Goal: Use online tool/utility

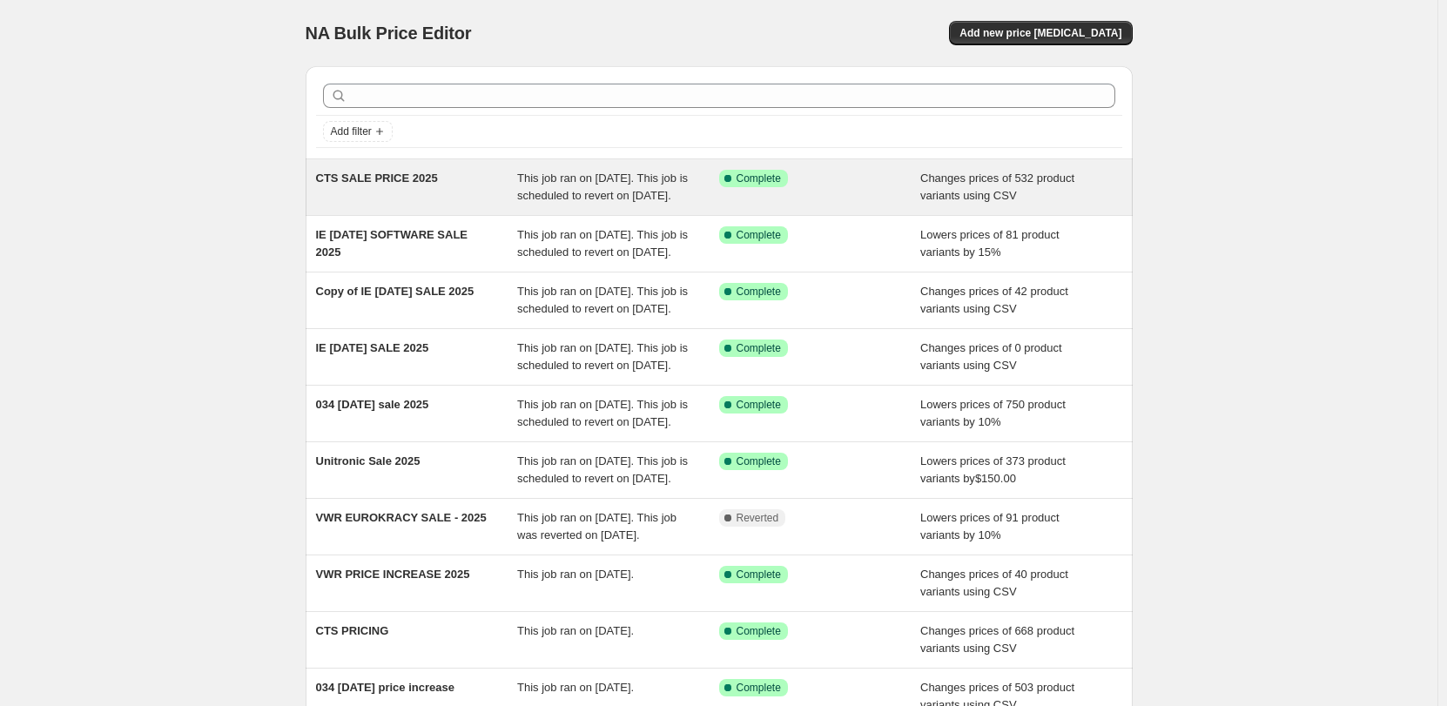
click at [616, 196] on span "This job ran on [DATE]. This job is scheduled to revert on [DATE]." at bounding box center [602, 186] width 171 height 30
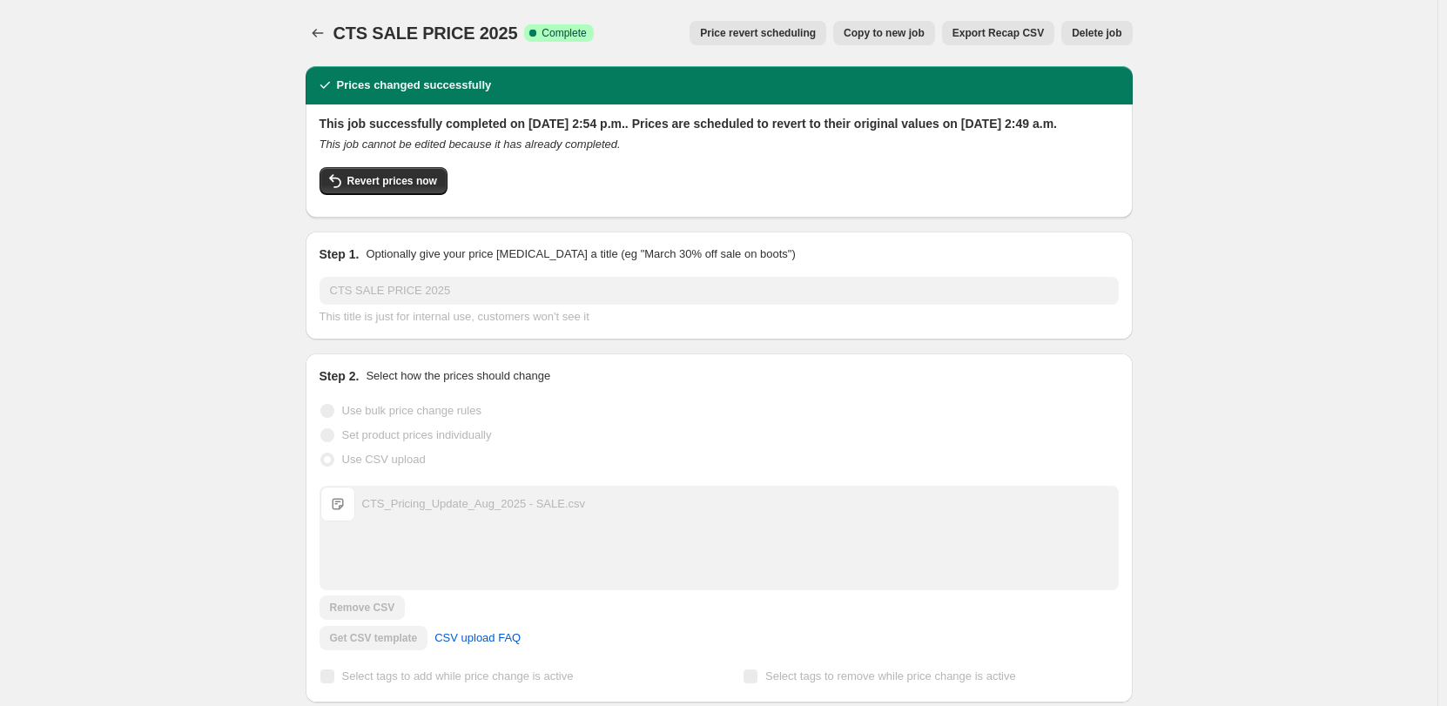
click at [816, 37] on span "Price revert scheduling" at bounding box center [758, 33] width 116 height 14
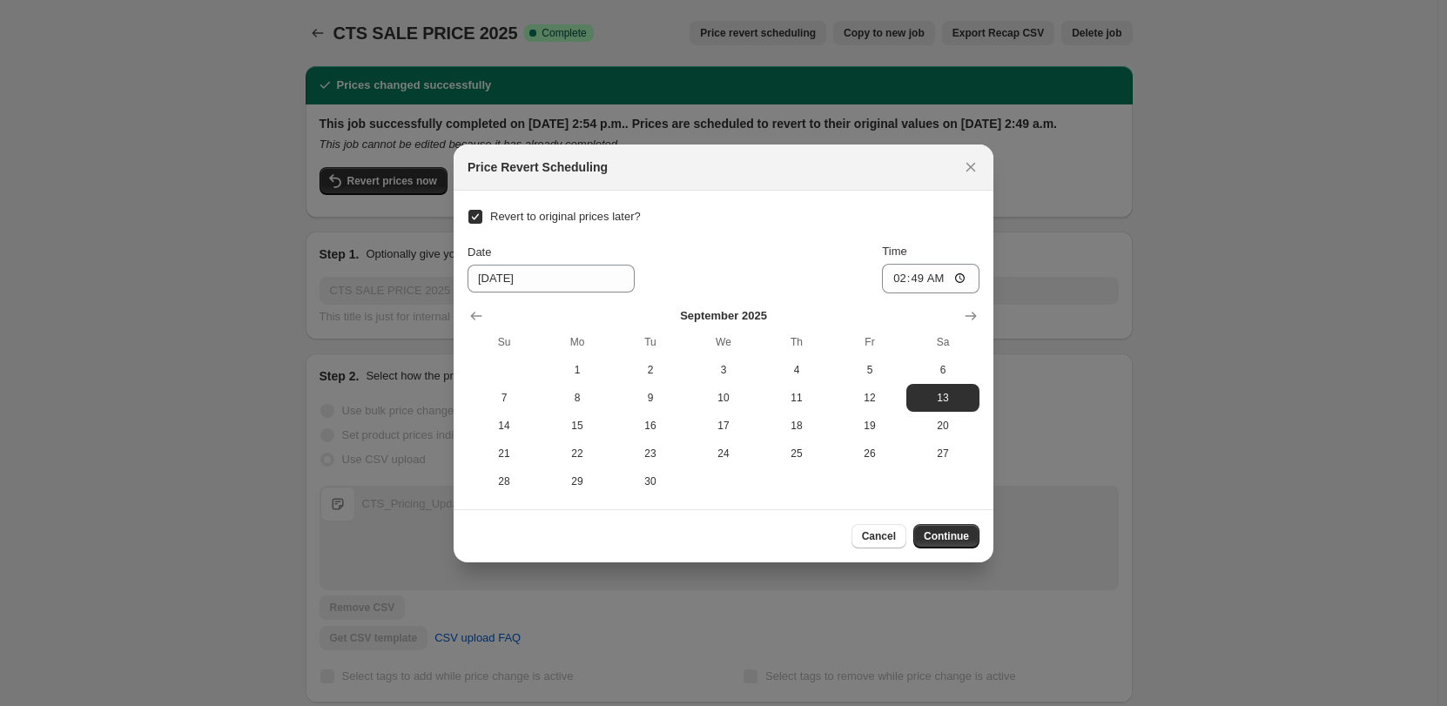
drag, startPoint x: 971, startPoint y: 159, endPoint x: 991, endPoint y: 153, distance: 20.9
click at [970, 159] on icon "Close" at bounding box center [970, 166] width 17 height 17
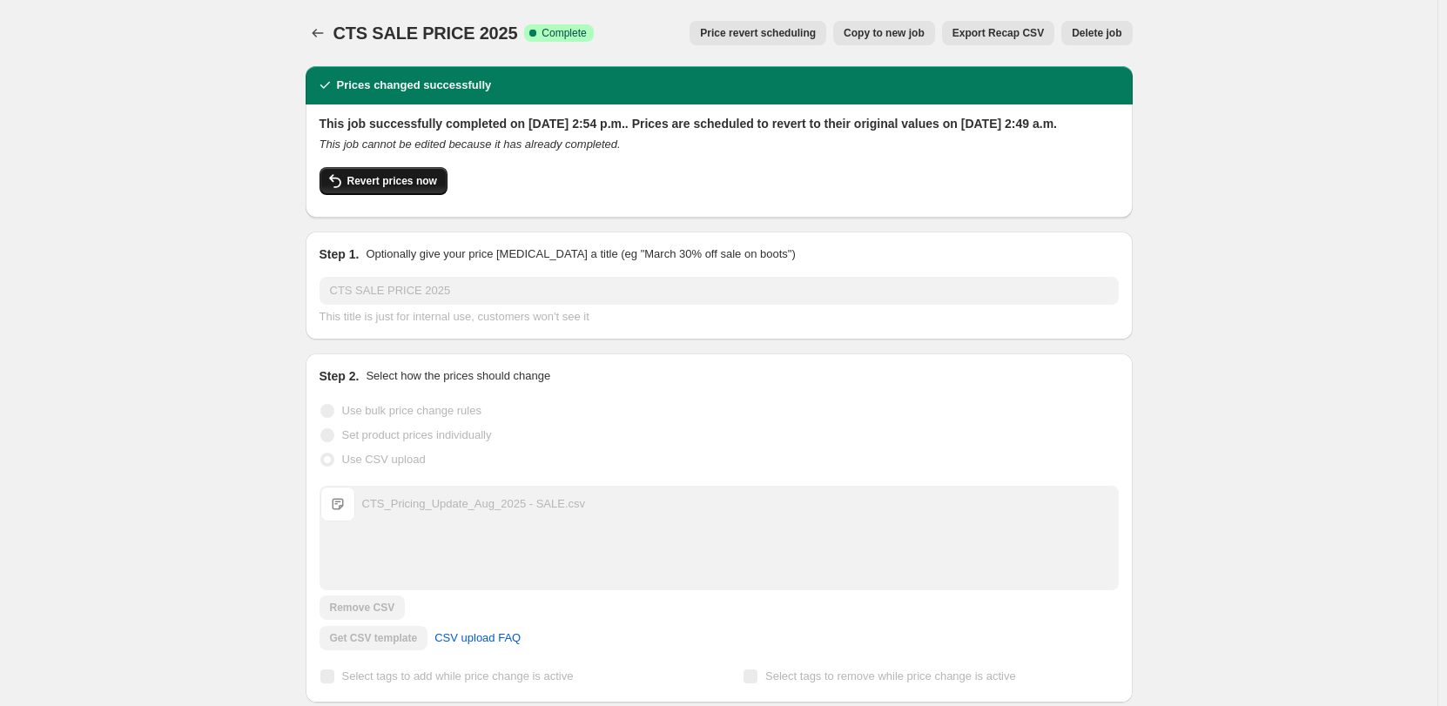
click at [398, 188] on span "Revert prices now" at bounding box center [392, 181] width 90 height 14
checkbox input "false"
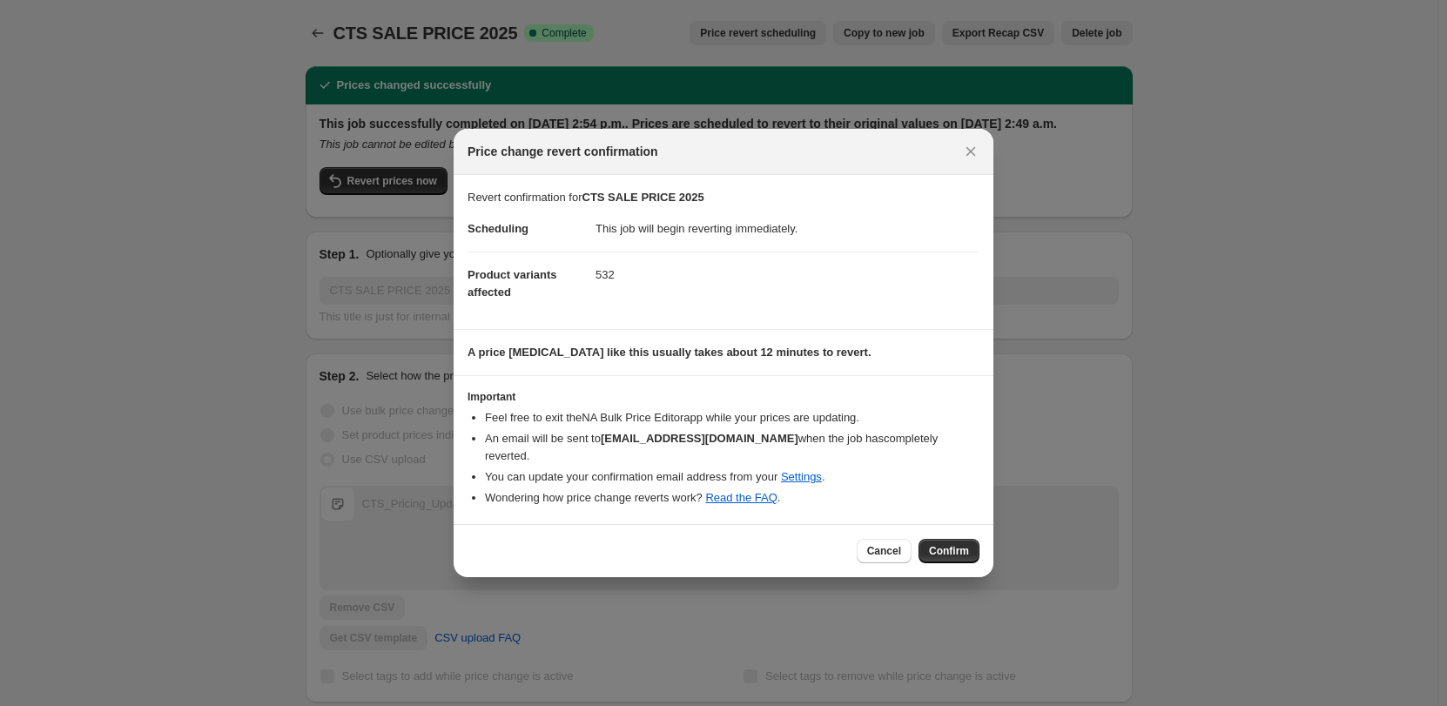
drag, startPoint x: 955, startPoint y: 541, endPoint x: 1145, endPoint y: 481, distance: 199.0
click at [955, 544] on span "Confirm" at bounding box center [949, 551] width 40 height 14
